Goal: Task Accomplishment & Management: Complete application form

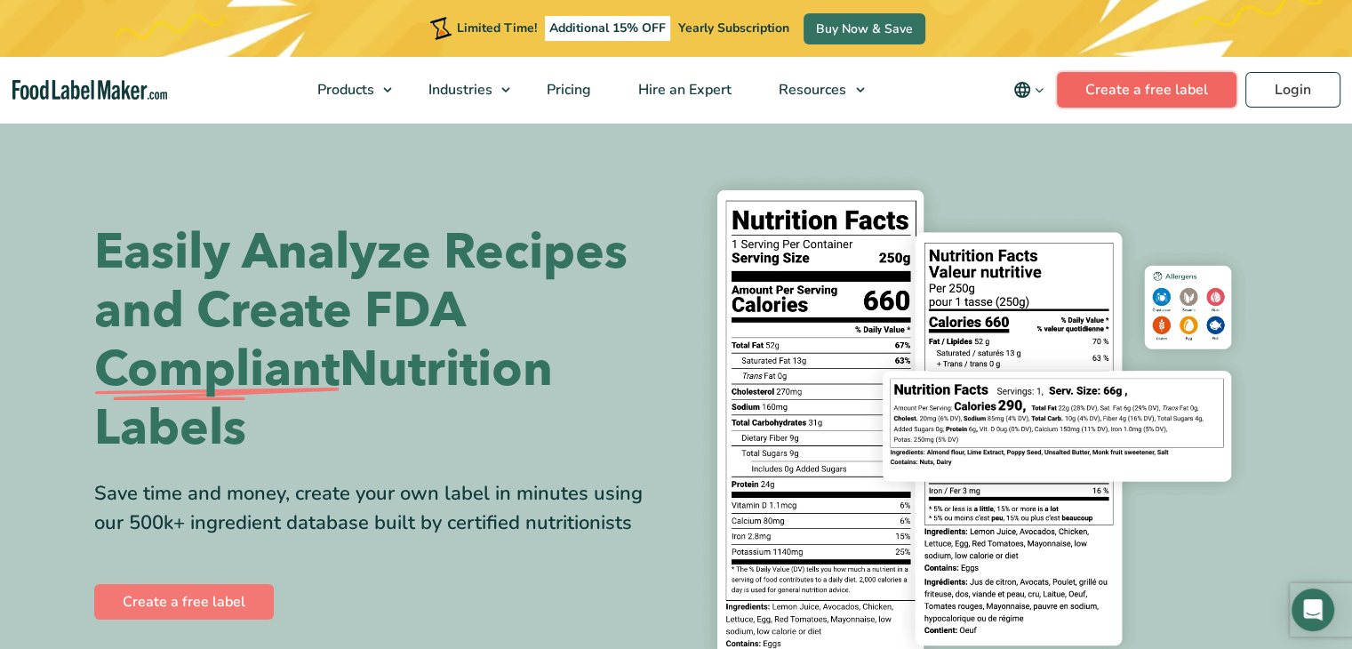
click at [1180, 86] on link "Create a free label" at bounding box center [1147, 90] width 180 height 36
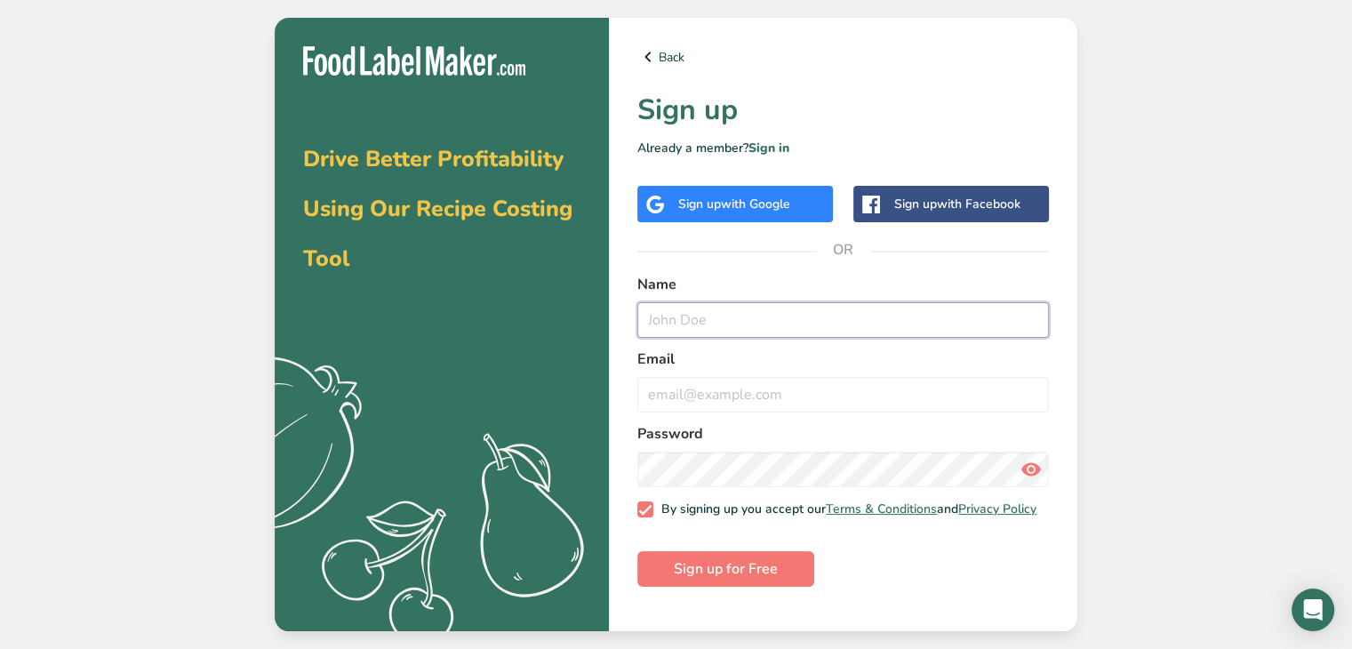
click at [701, 310] on input "text" at bounding box center [844, 320] width 412 height 36
type input "[PERSON_NAME]"
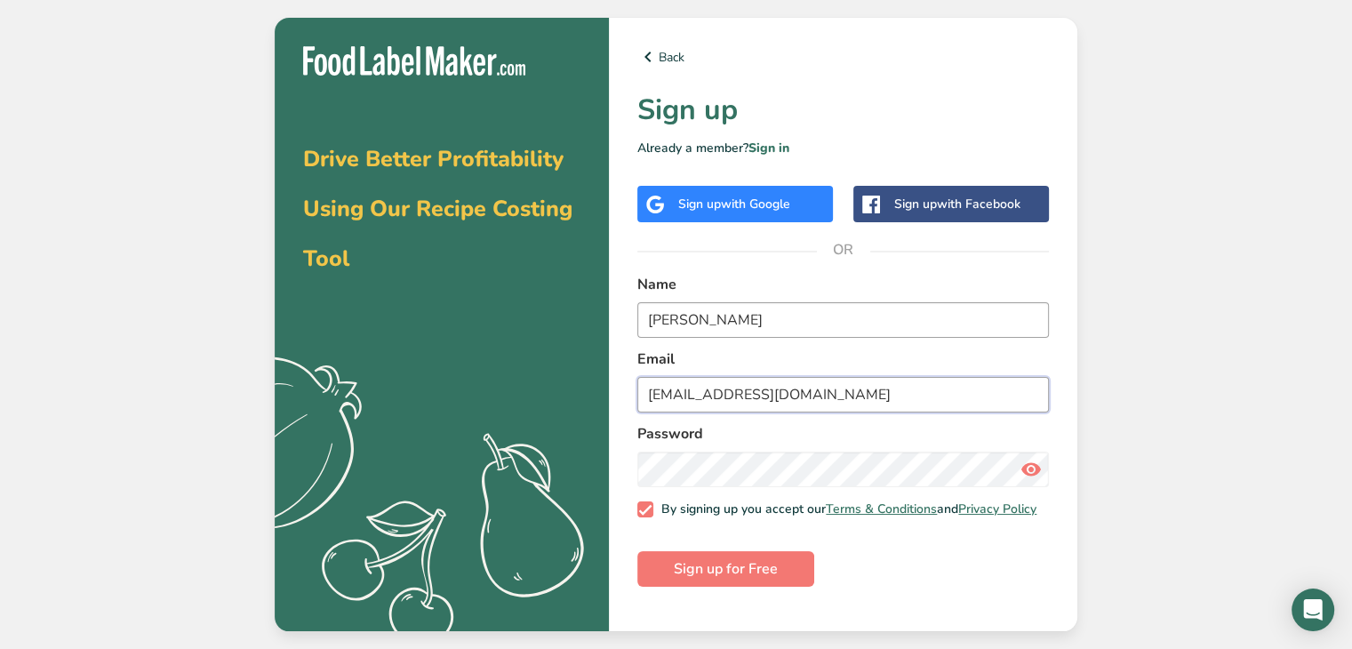
type input "[EMAIL_ADDRESS][DOMAIN_NAME]"
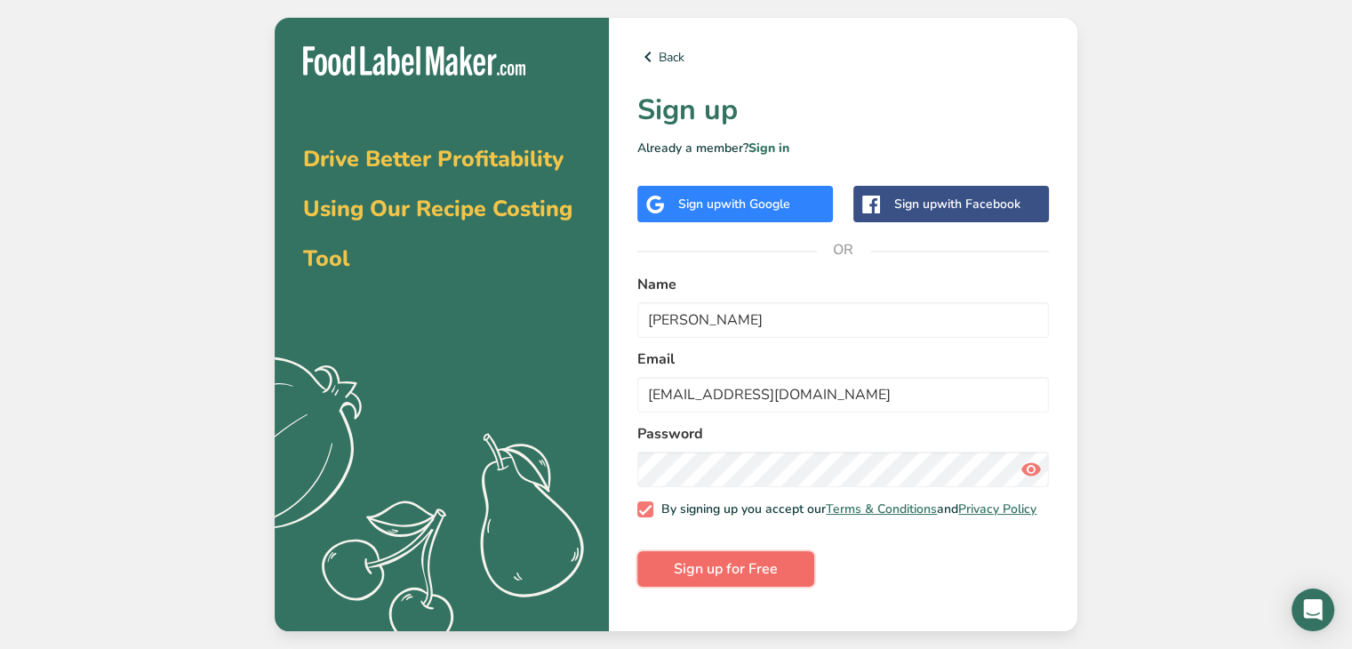
click at [703, 567] on span "Sign up for Free" at bounding box center [726, 568] width 104 height 21
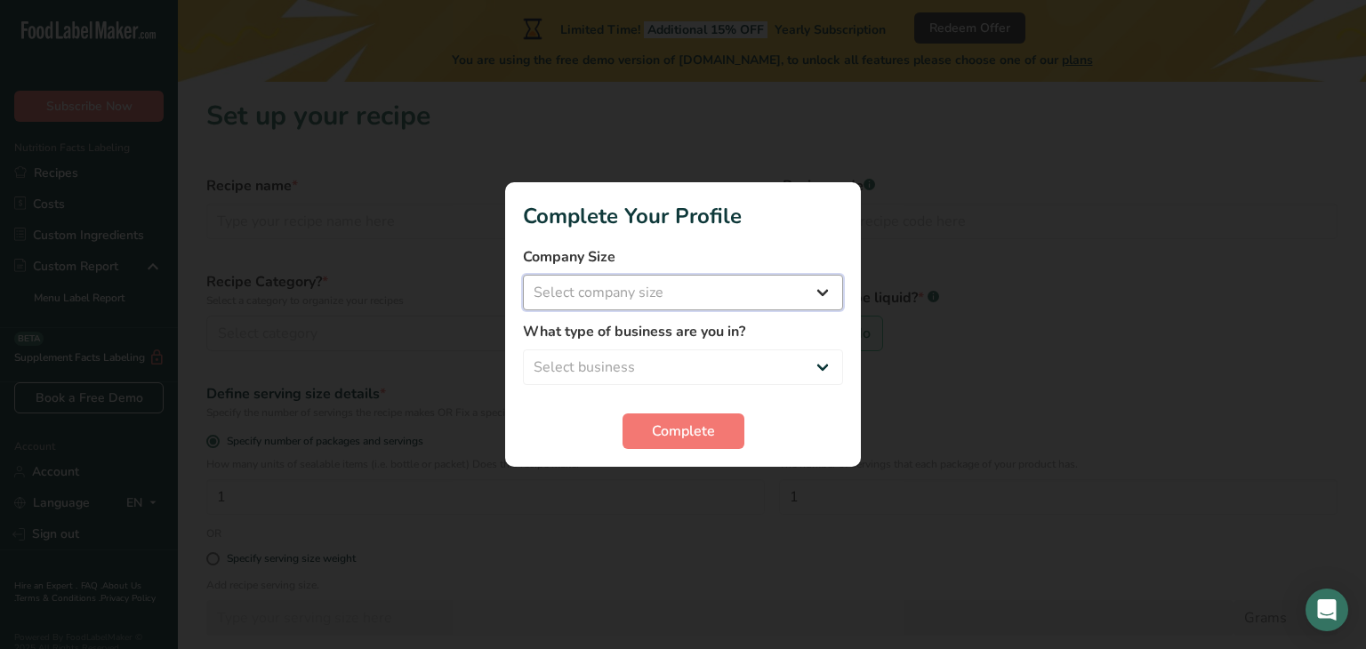
click at [807, 292] on select "Select company size Fewer than 10 Employees 10 to 50 Employees 51 to 500 Employ…" at bounding box center [683, 293] width 320 height 36
select select "1"
click at [523, 275] on select "Select company size Fewer than 10 Employees 10 to 50 Employees 51 to 500 Employ…" at bounding box center [683, 293] width 320 height 36
click at [680, 353] on select "Select business Packaged Food Manufacturer Restaurant & Cafe Bakery Meal Plans …" at bounding box center [683, 367] width 320 height 36
select select "3"
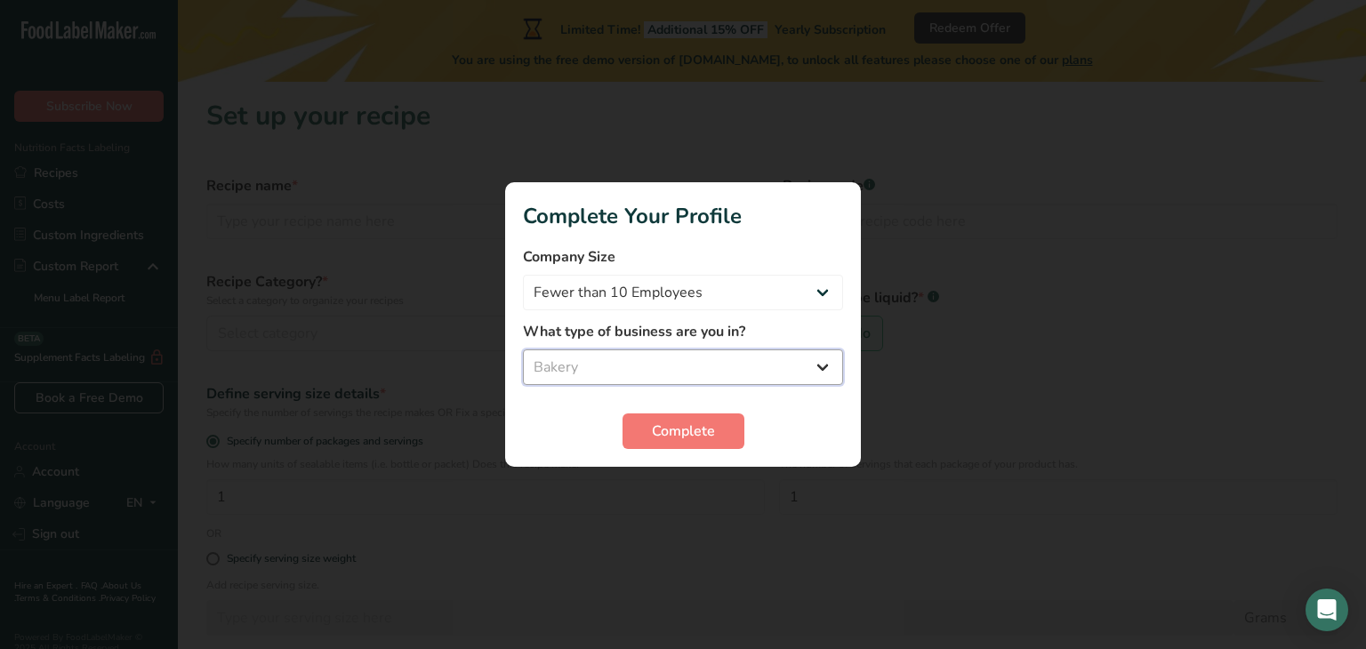
click at [523, 349] on select "Select business Packaged Food Manufacturer Restaurant & Cafe Bakery Meal Plans …" at bounding box center [683, 367] width 320 height 36
click at [661, 432] on span "Complete" at bounding box center [683, 431] width 63 height 21
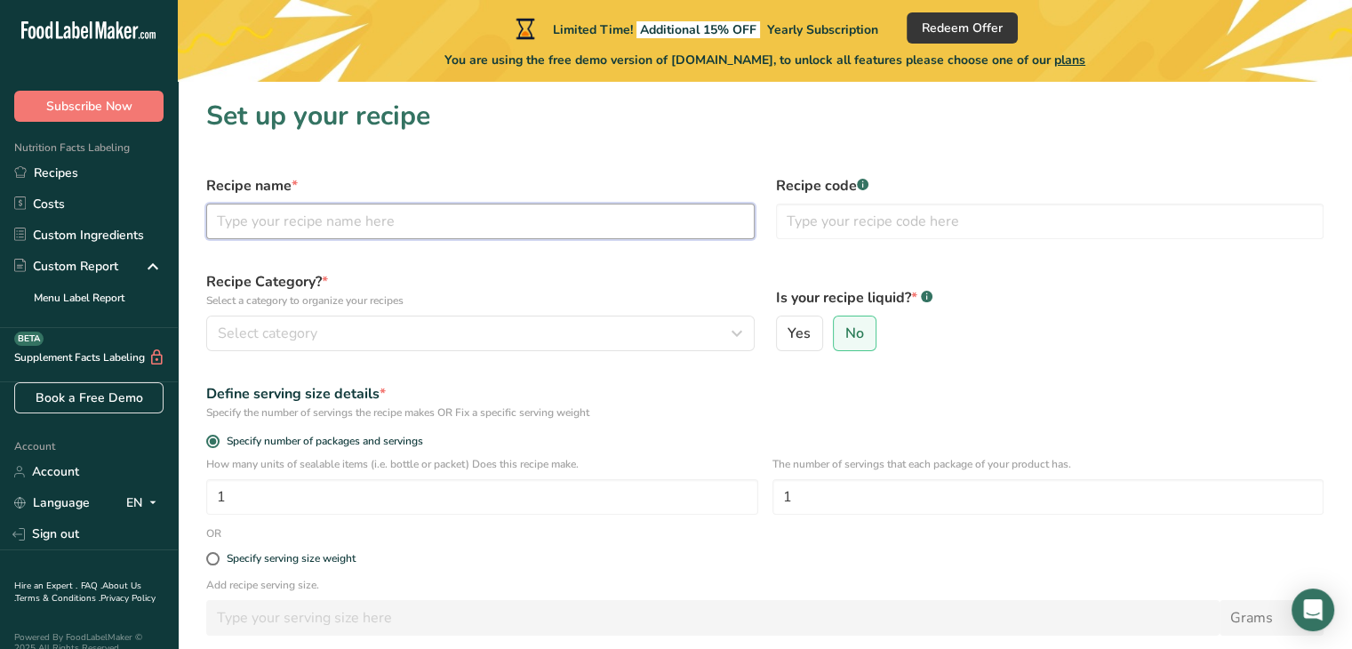
click at [437, 228] on input "text" at bounding box center [480, 222] width 549 height 36
type input "carrot cake cupcakes"
